Goal: Obtain resource: Obtain resource

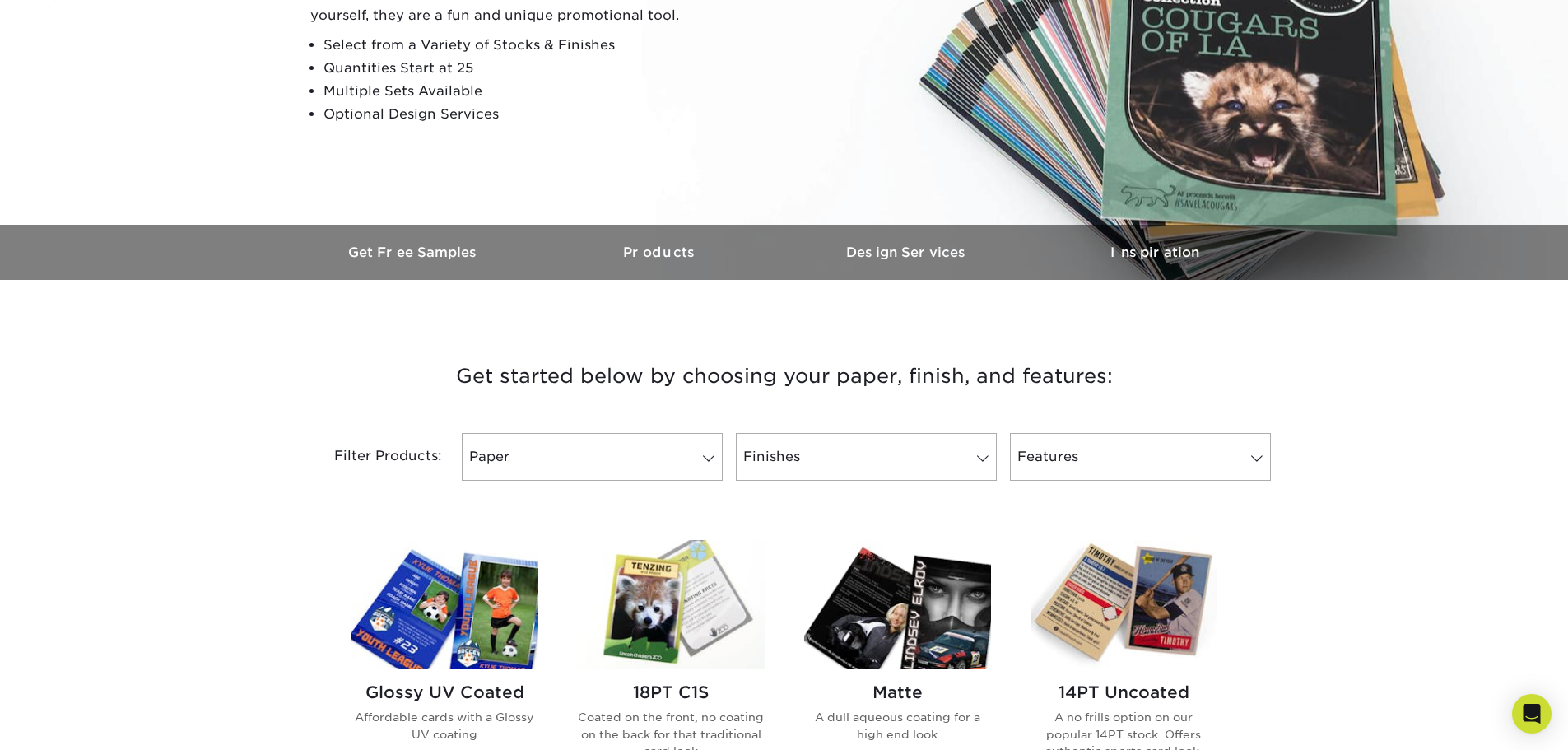
scroll to position [412, 0]
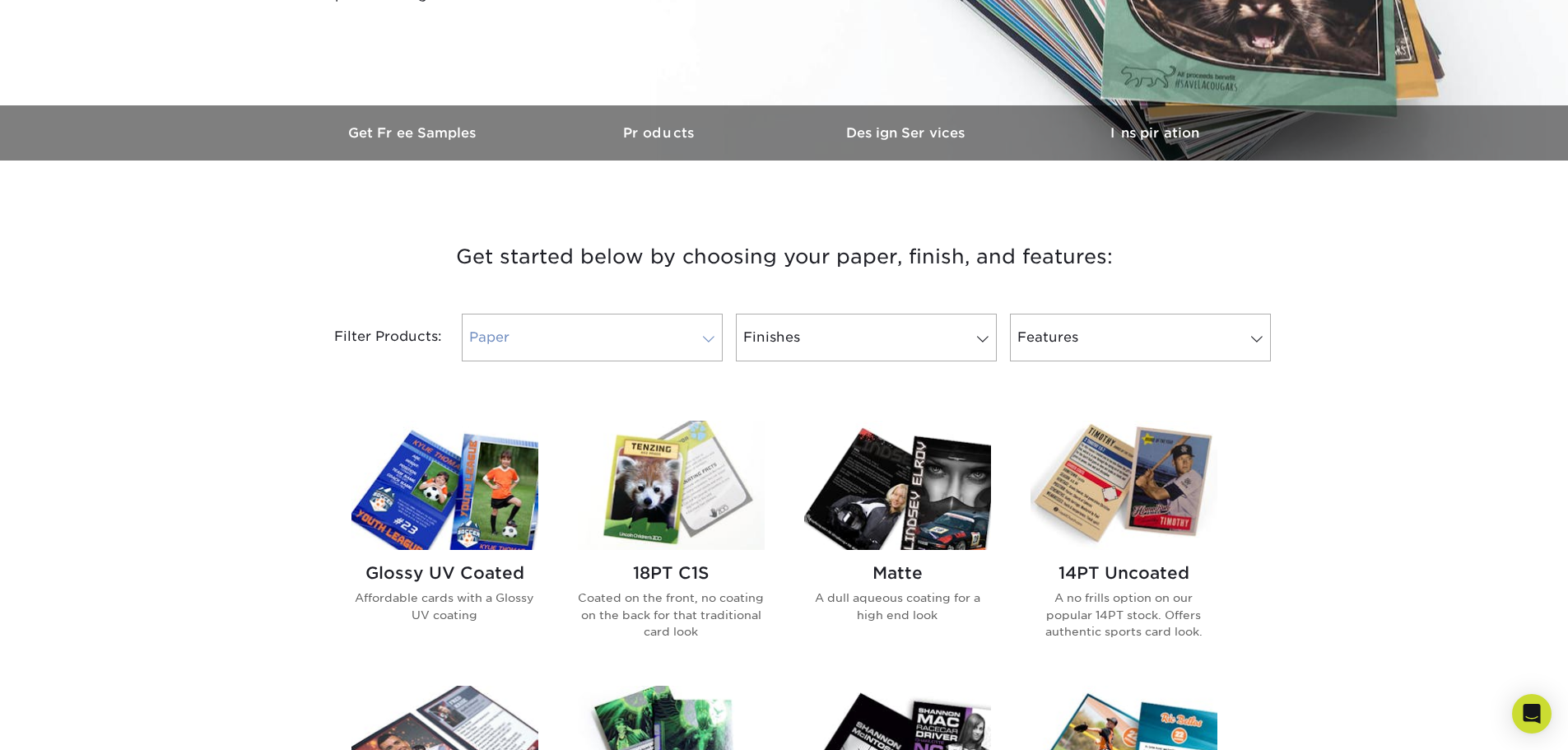
click at [702, 336] on span at bounding box center [709, 339] width 23 height 13
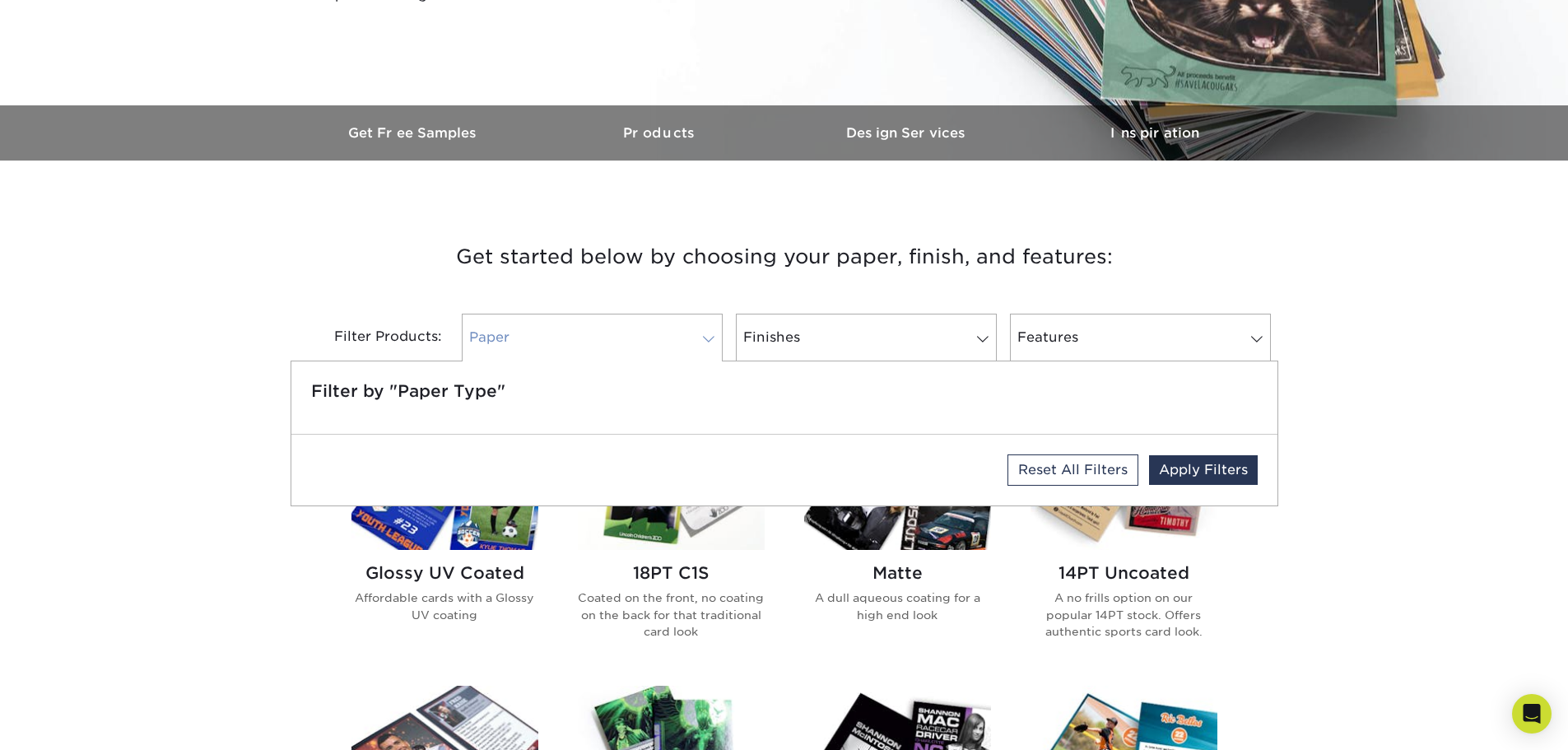
click at [706, 336] on span at bounding box center [709, 339] width 23 height 13
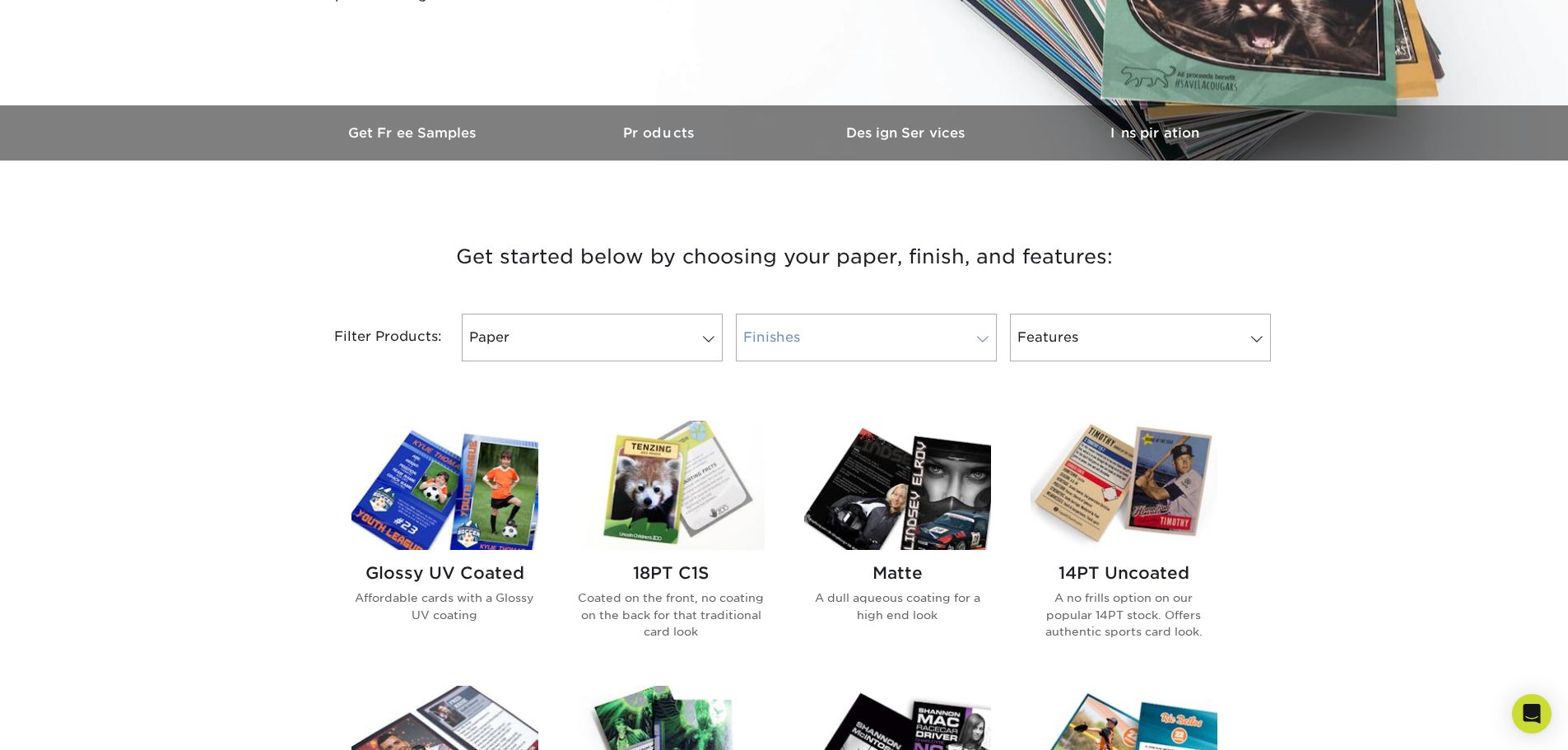
click at [983, 339] on span at bounding box center [983, 339] width 23 height 13
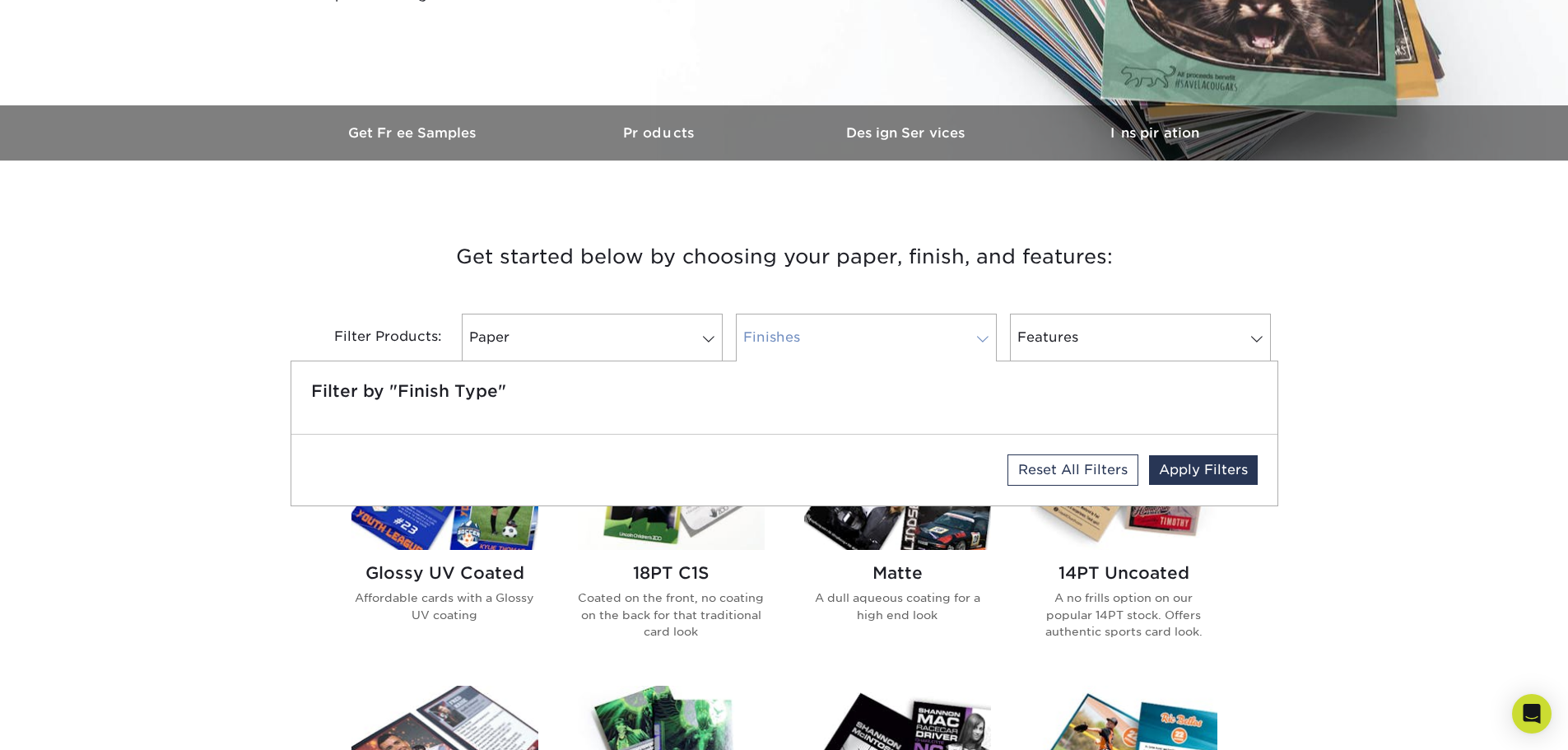
click at [985, 341] on span at bounding box center [983, 339] width 23 height 13
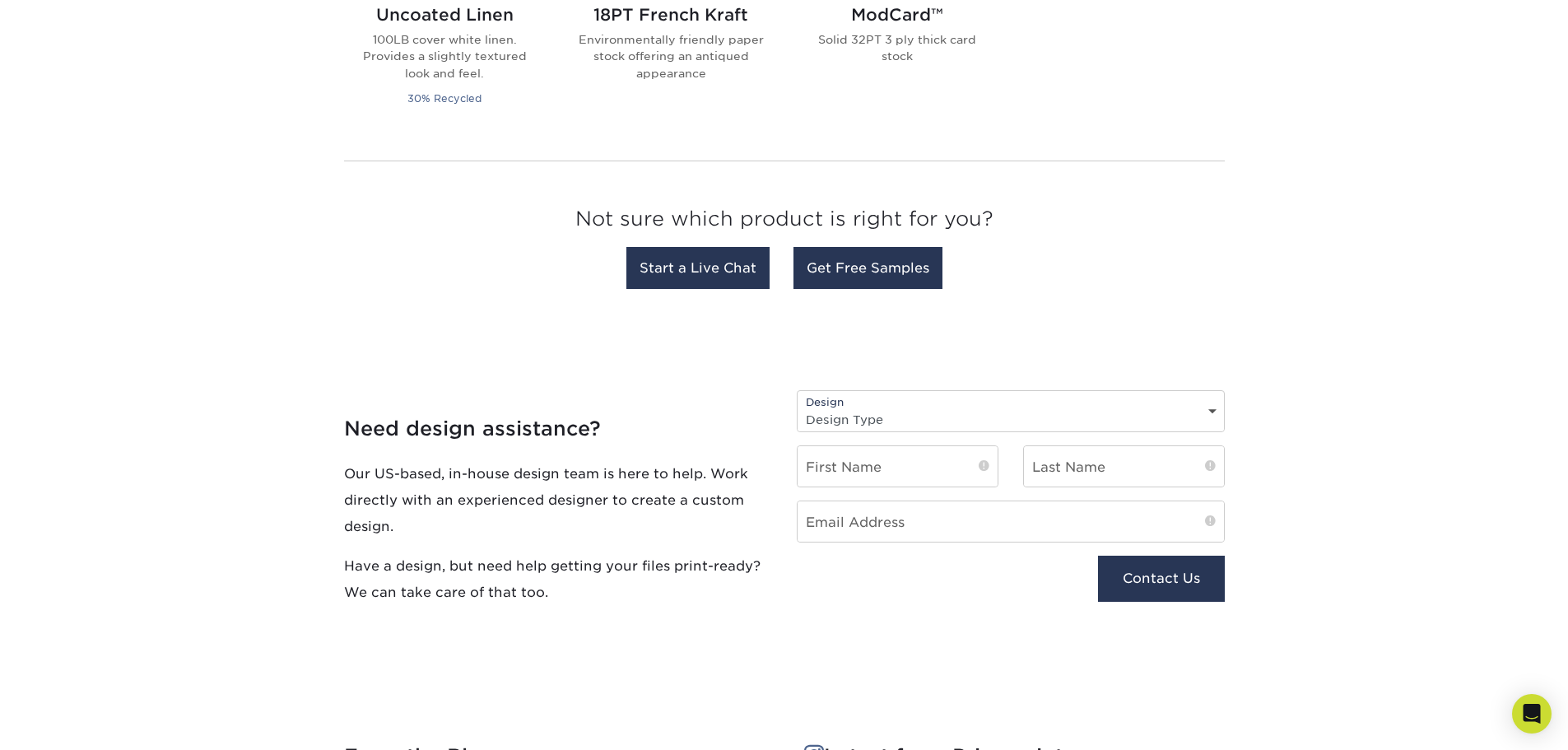
scroll to position [1565, 0]
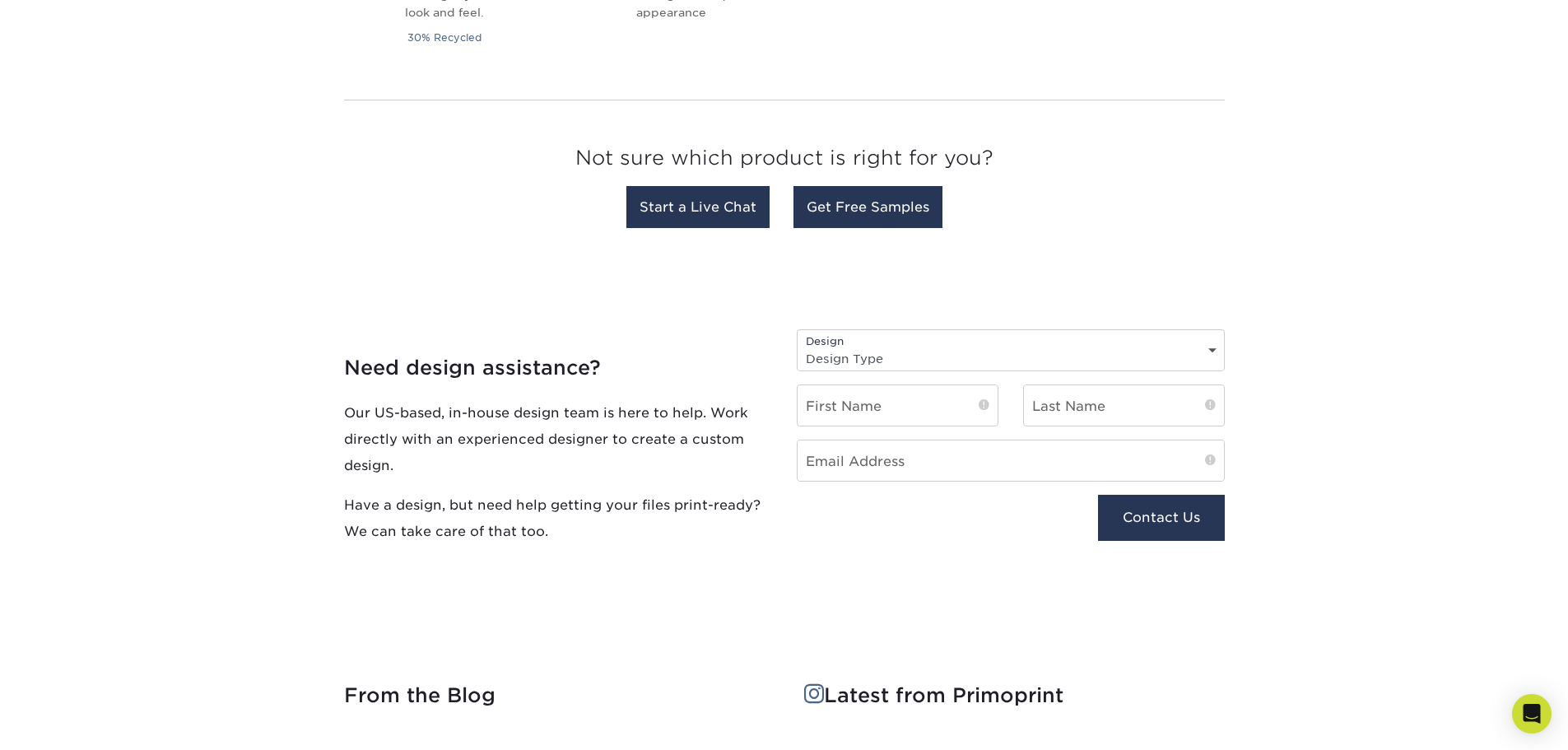
click at [1207, 352] on select "Design Type Design Edits New Design" at bounding box center [1011, 359] width 426 height 24
click at [1206, 352] on select "Design Type Design Edits New Design" at bounding box center [1011, 359] width 426 height 24
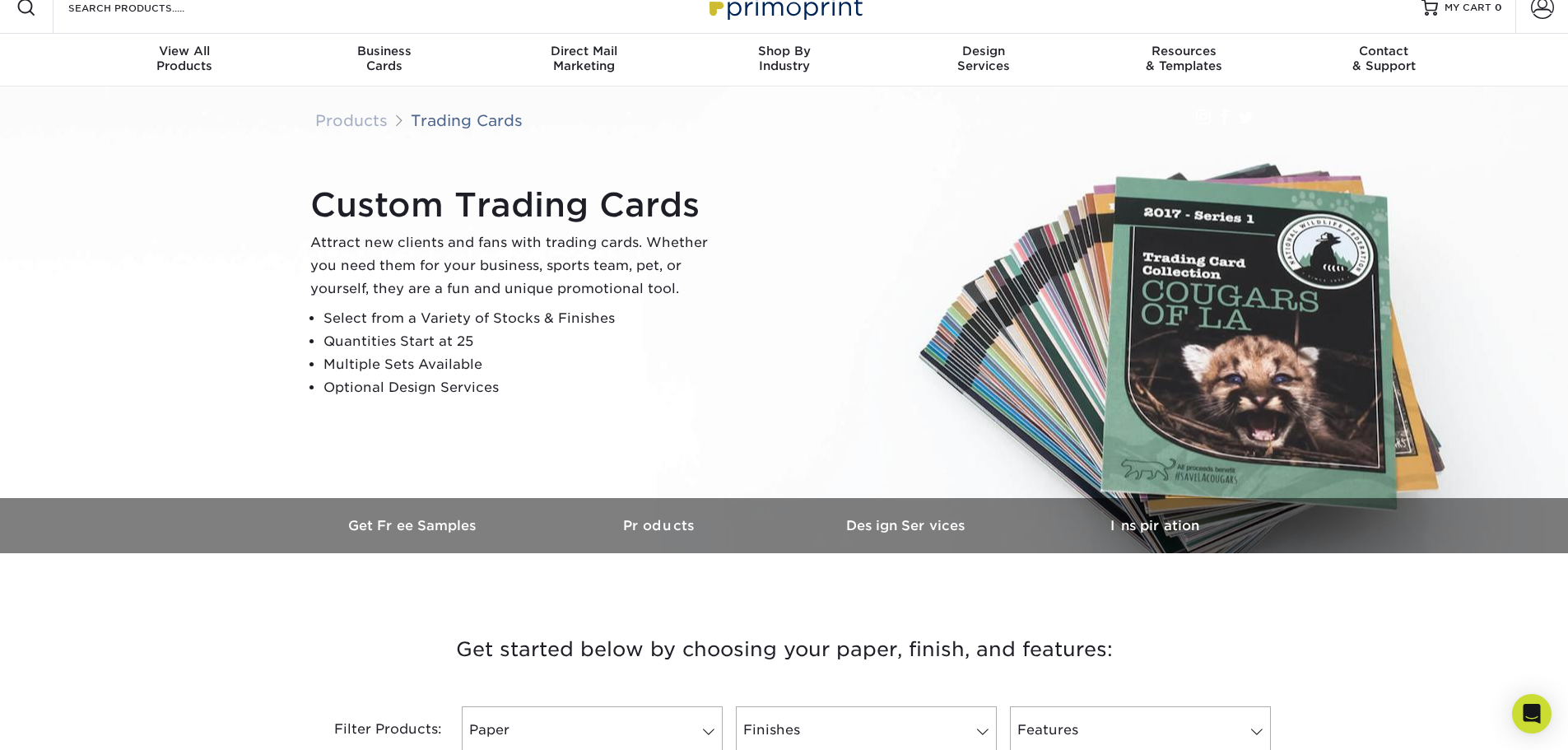
scroll to position [0, 0]
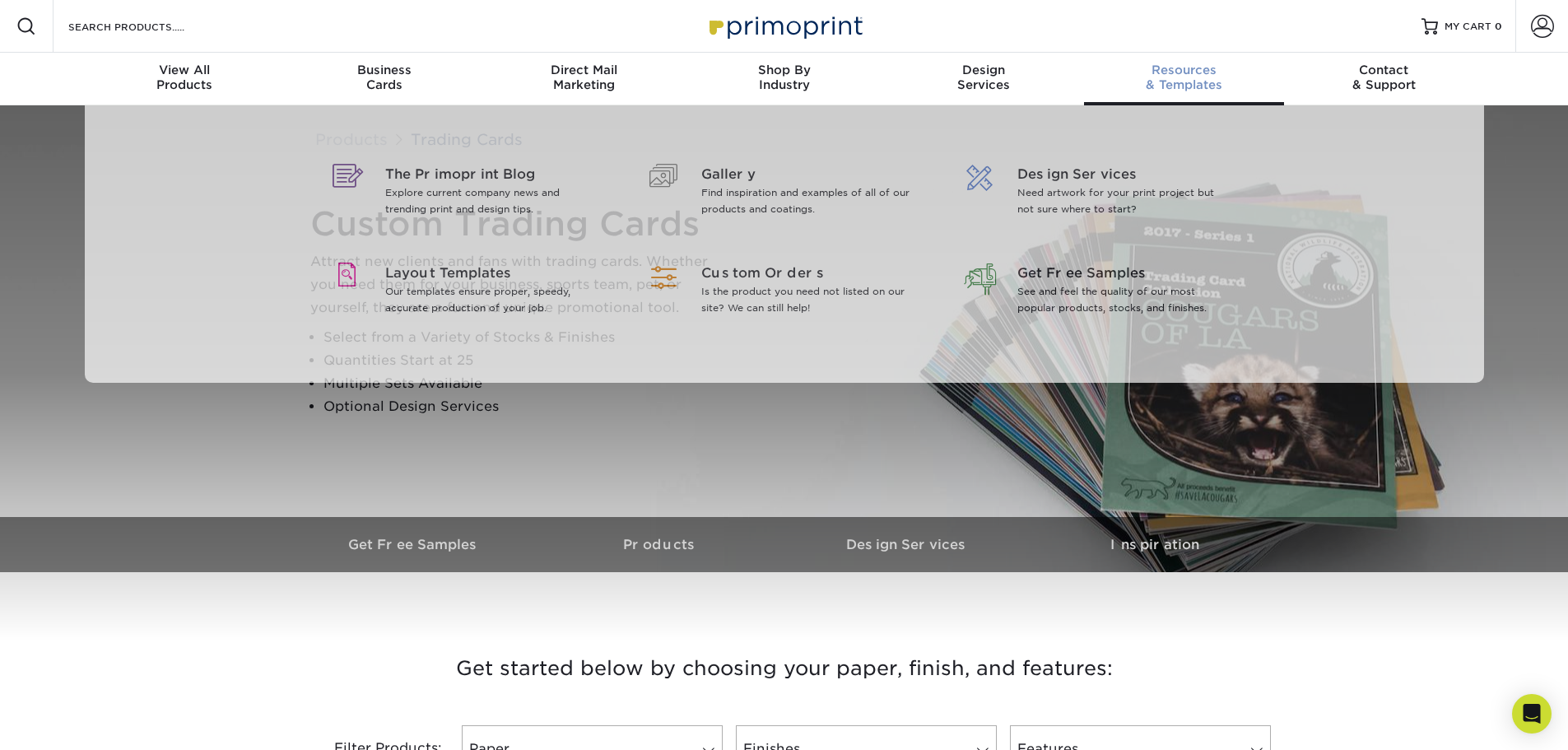
click at [1182, 88] on div "Resources & Templates" at bounding box center [1184, 77] width 200 height 29
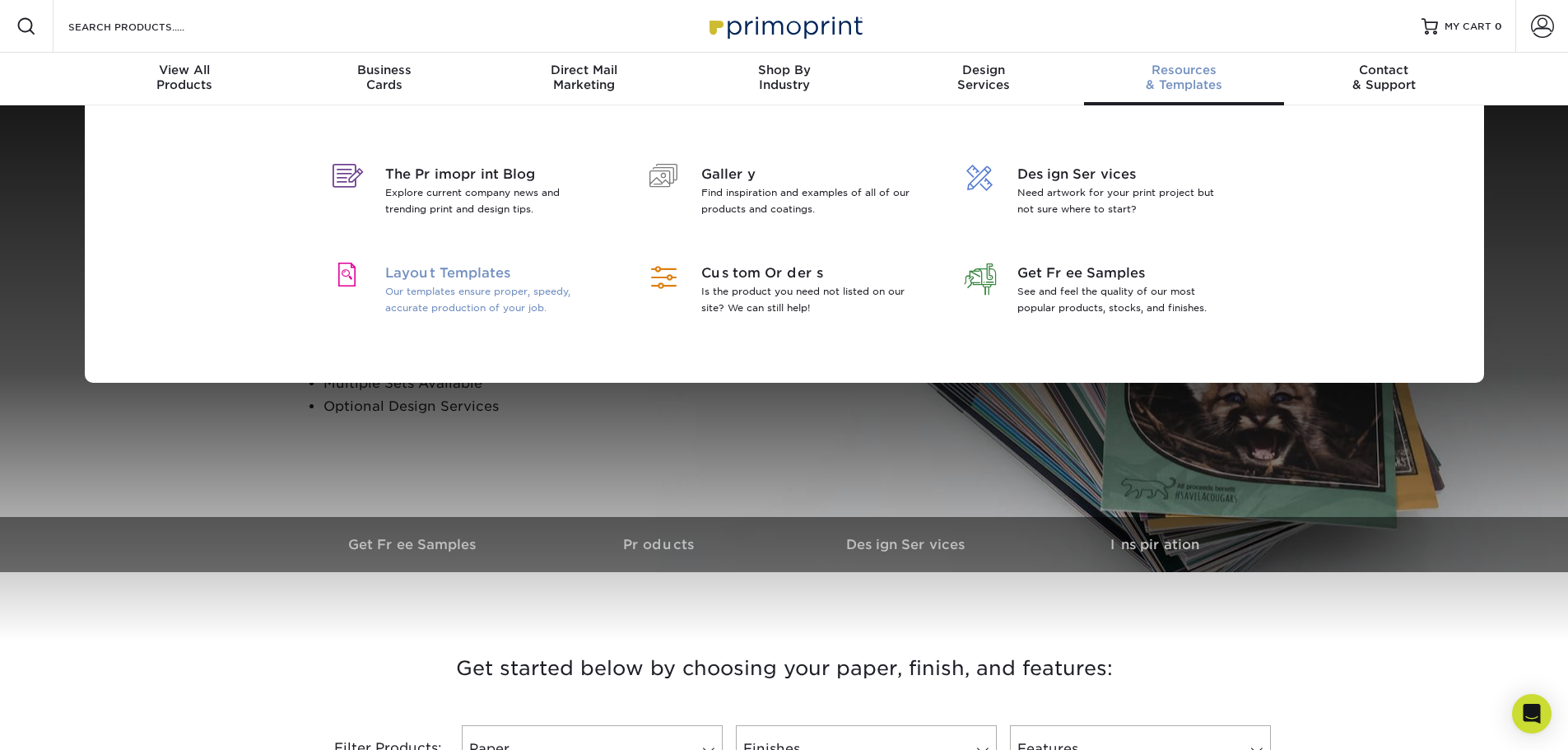
click at [440, 305] on p "Our templates ensure proper, speedy, accurate production of your job." at bounding box center [491, 300] width 213 height 33
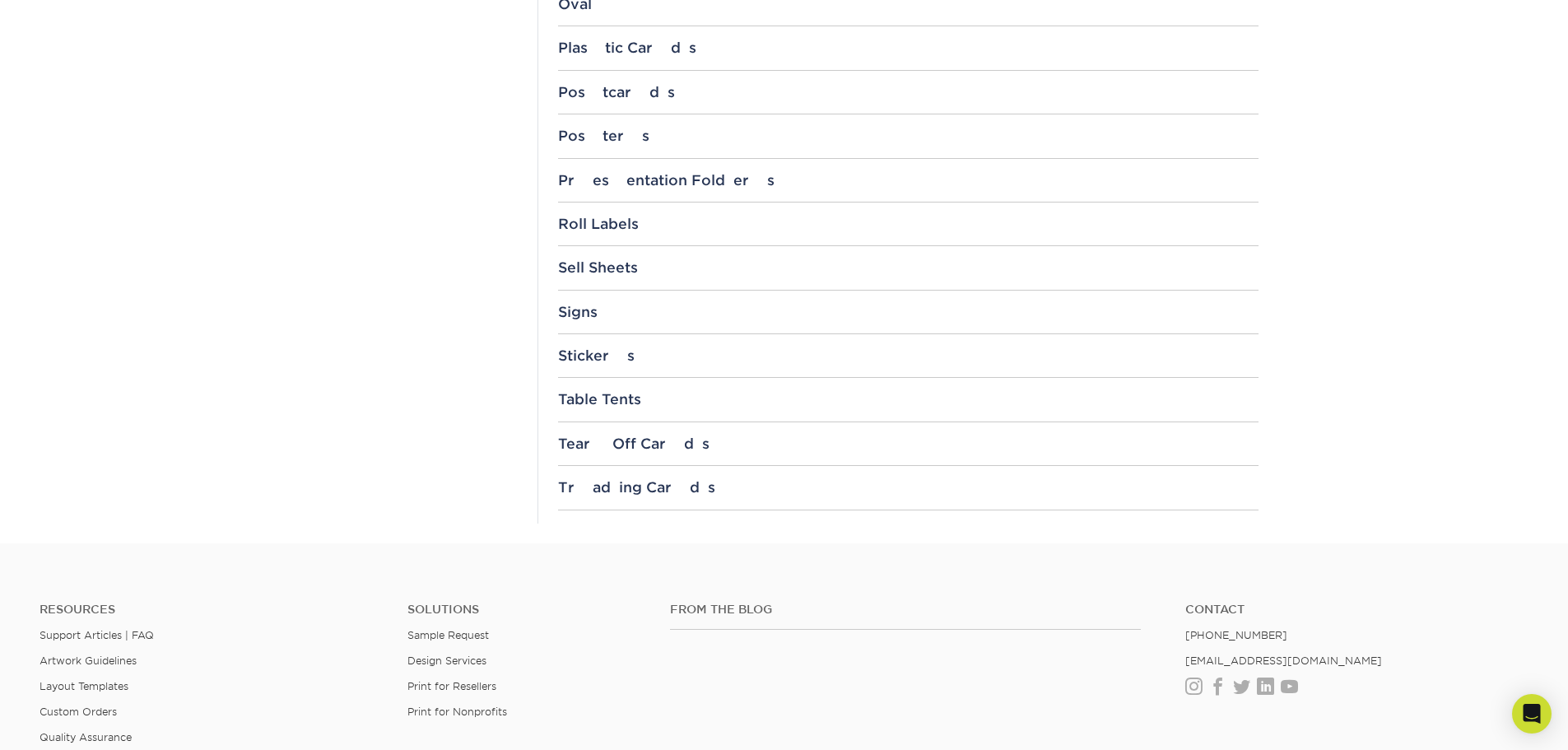
scroll to position [1730, 0]
click at [619, 489] on div "Trading Cards" at bounding box center [909, 484] width 700 height 16
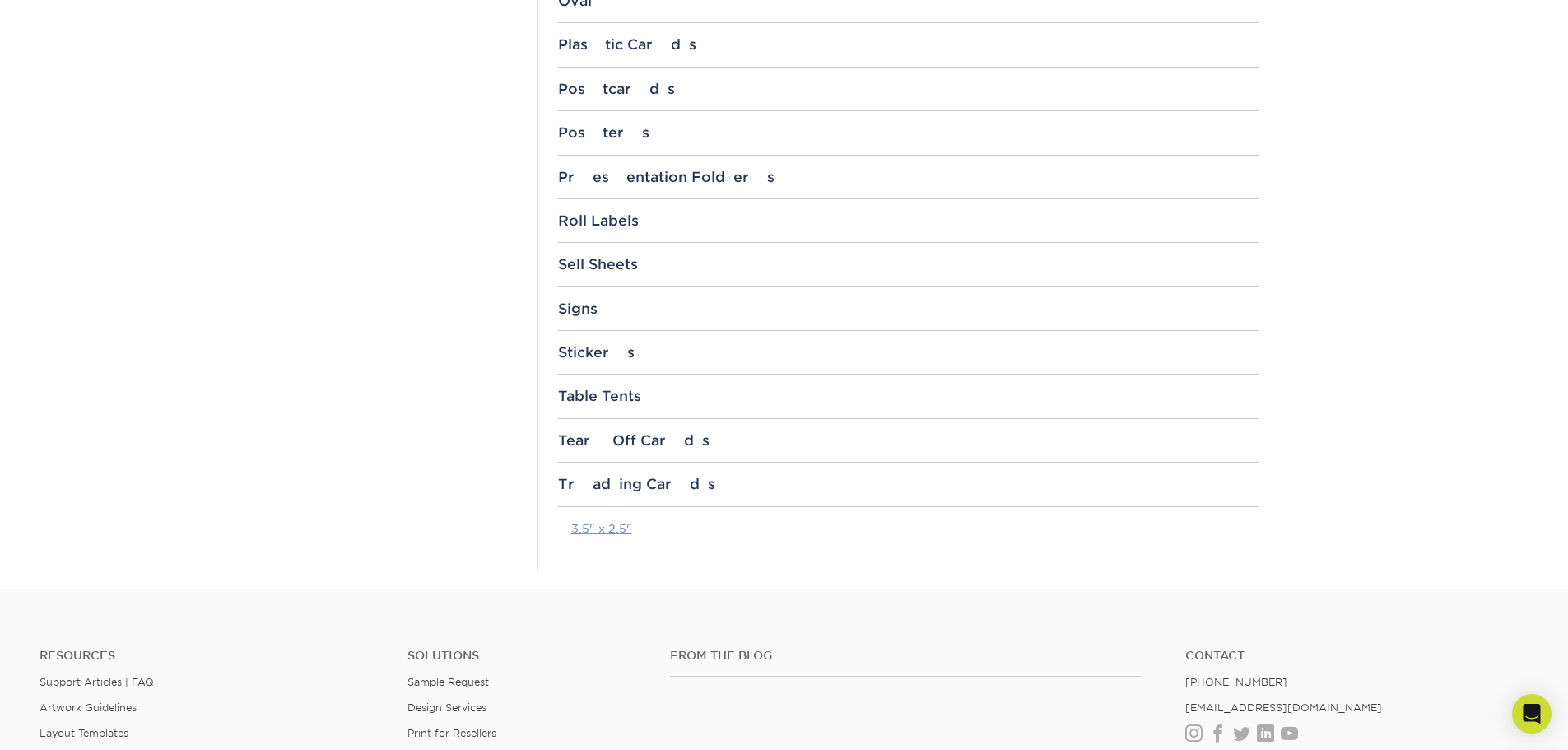
click at [613, 530] on link "3.5" x 2.5"" at bounding box center [602, 529] width 61 height 13
